Goal: Navigation & Orientation: Find specific page/section

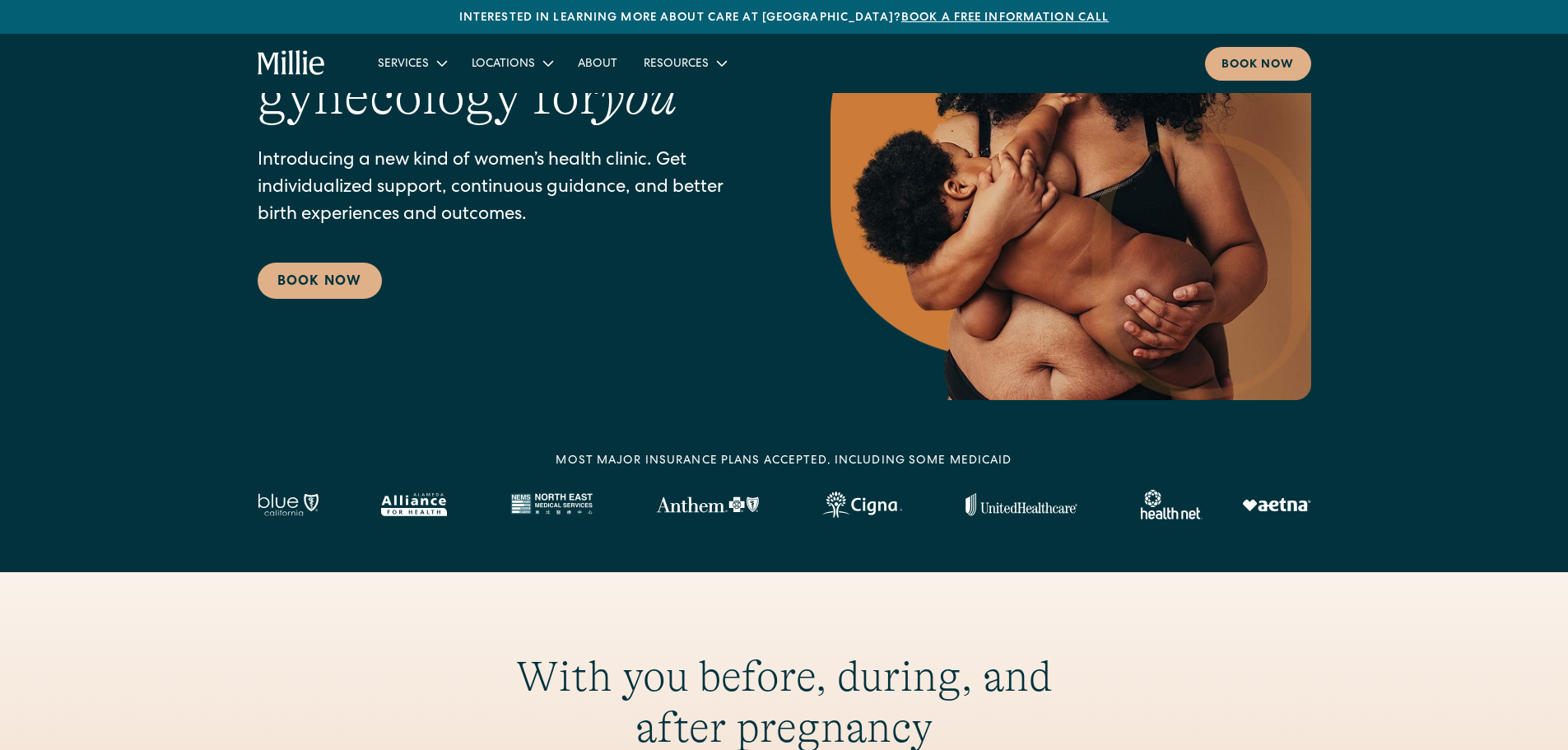
scroll to position [238, 0]
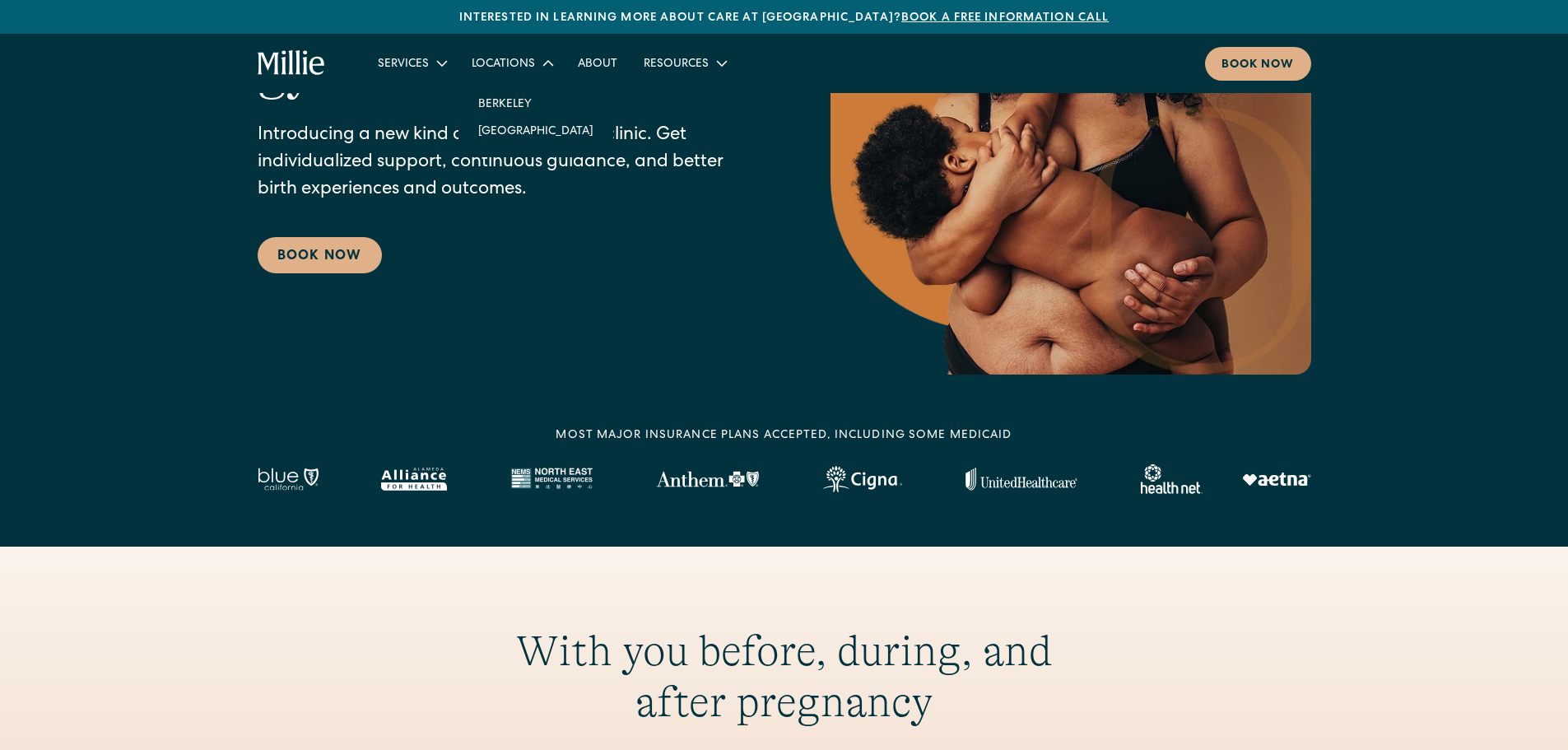
click at [545, 65] on icon at bounding box center [548, 64] width 20 height 20
click at [509, 64] on div "Locations" at bounding box center [503, 64] width 63 height 17
click at [506, 101] on link "Berkeley" at bounding box center [536, 103] width 142 height 27
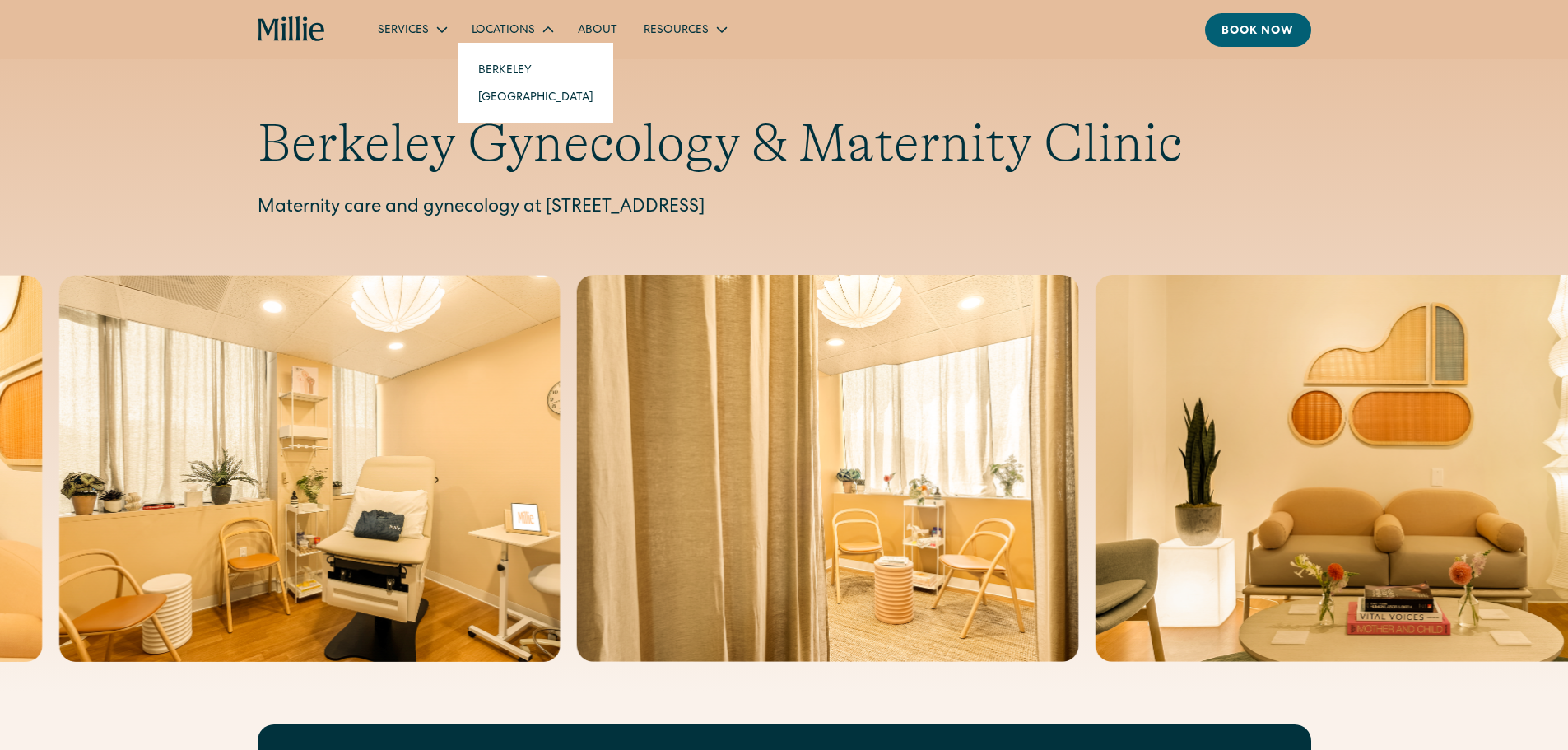
click at [490, 27] on div "Locations" at bounding box center [503, 31] width 63 height 17
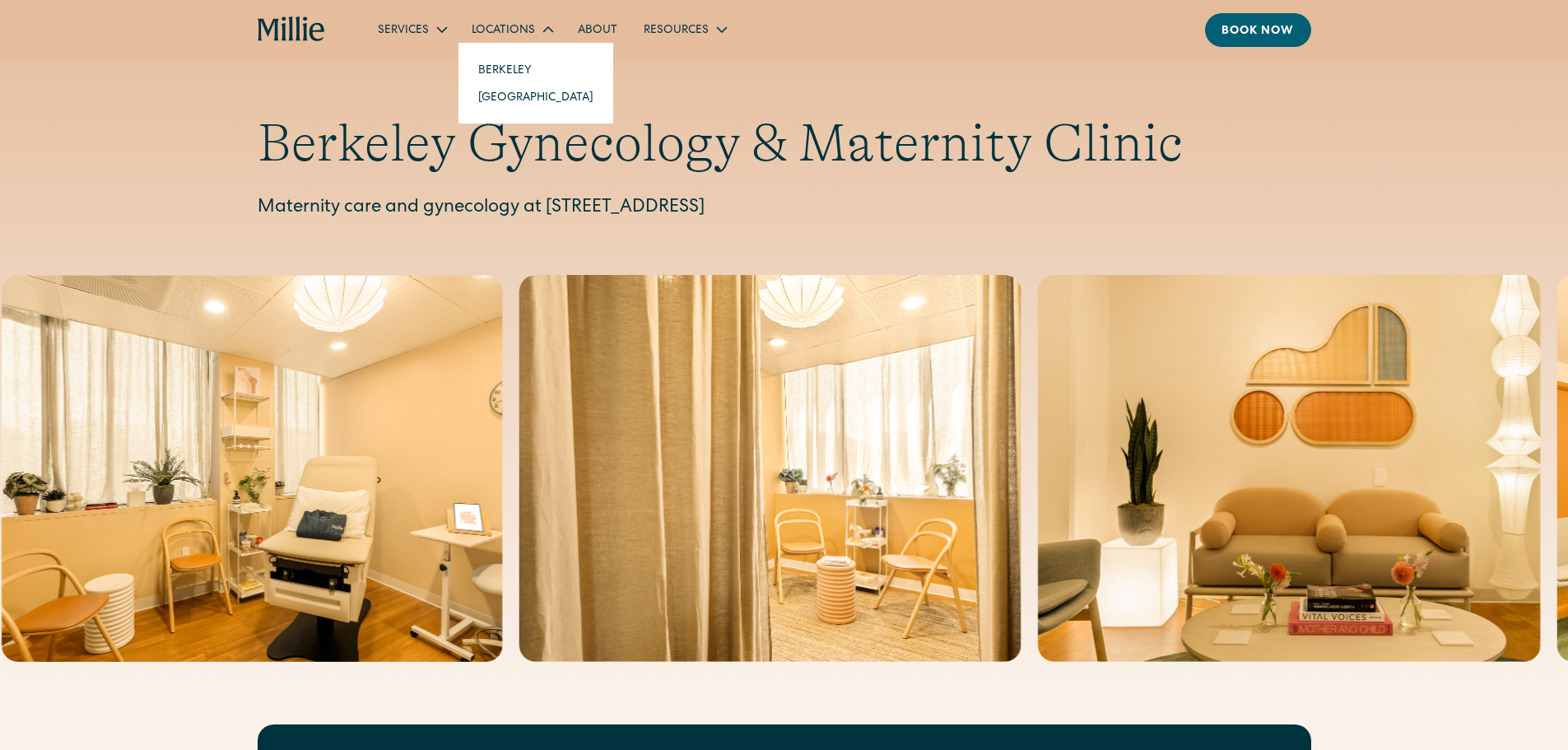
click at [492, 30] on div "Locations" at bounding box center [503, 31] width 63 height 17
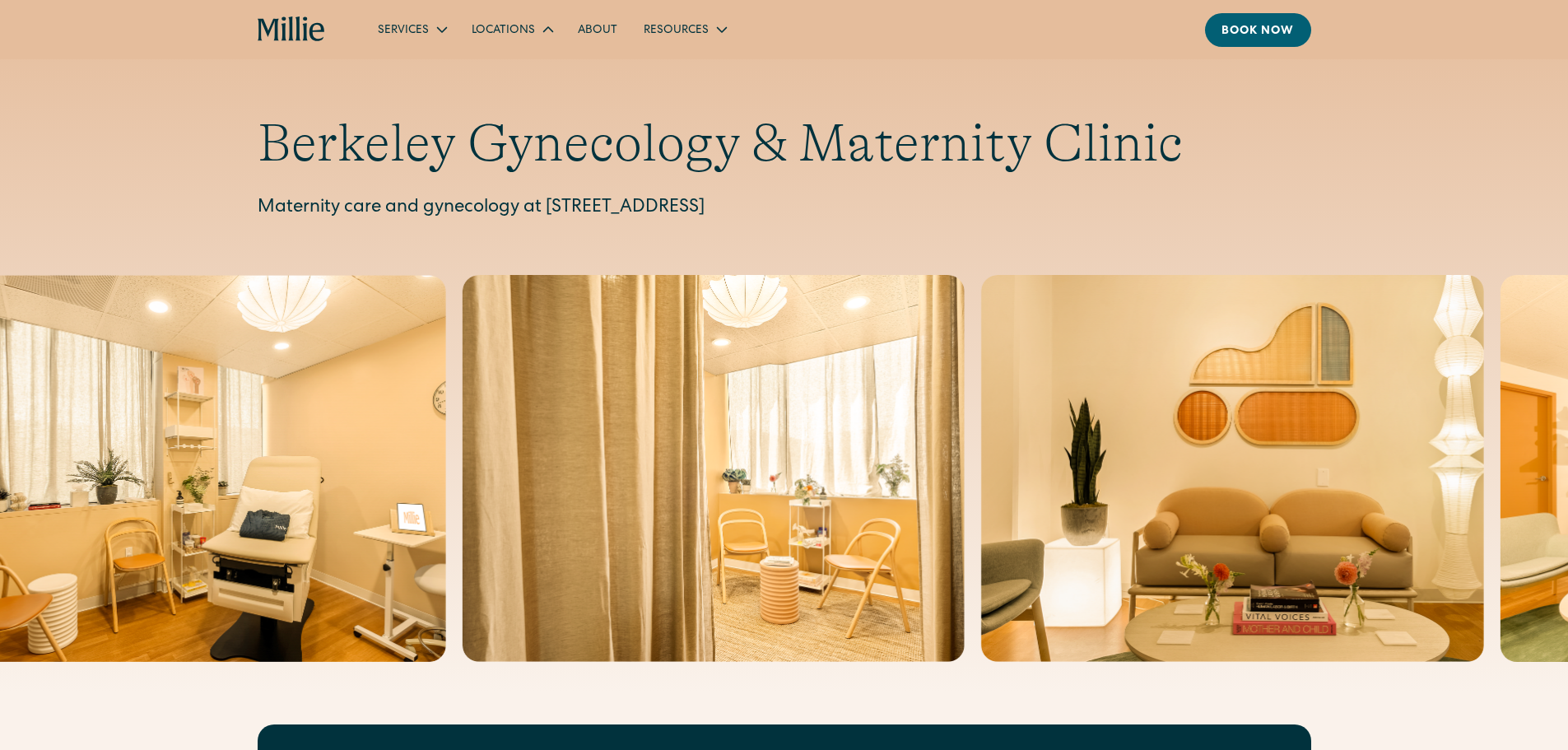
click at [539, 30] on icon at bounding box center [548, 30] width 20 height 20
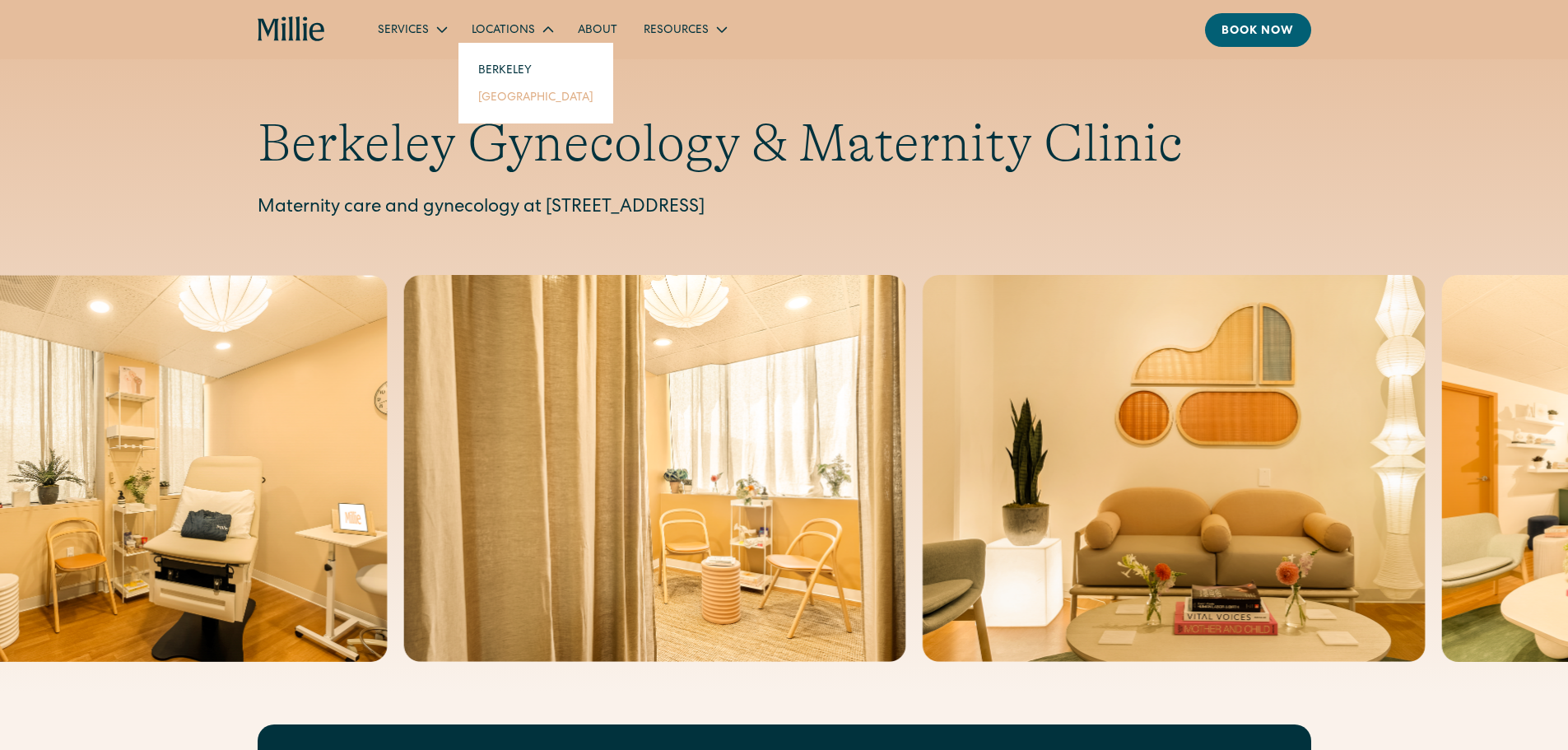
click at [502, 96] on link "[GEOGRAPHIC_DATA]" at bounding box center [536, 97] width 142 height 27
